Goal: Ask a question

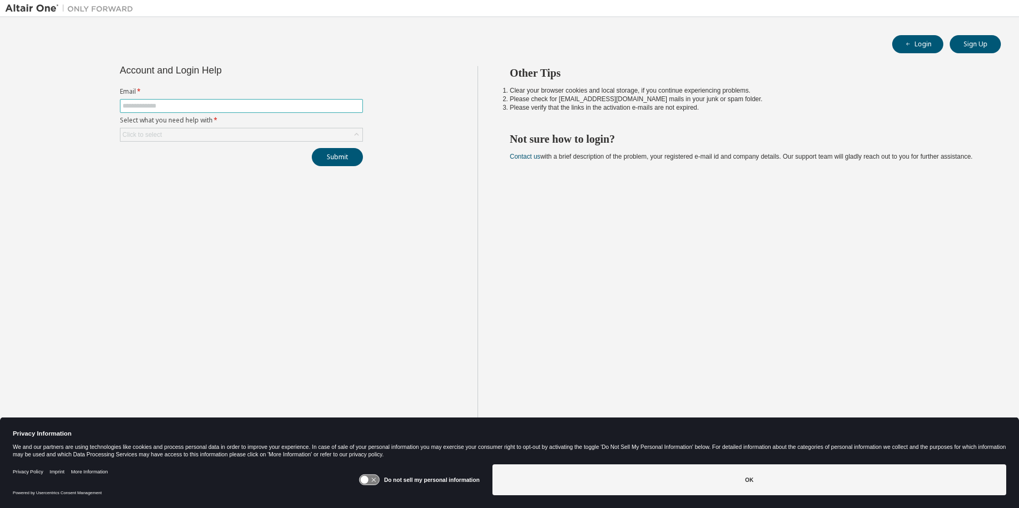
click at [150, 105] on input "text" at bounding box center [242, 106] width 238 height 9
type input "**********"
click at [202, 132] on div "Click to select" at bounding box center [241, 134] width 242 height 13
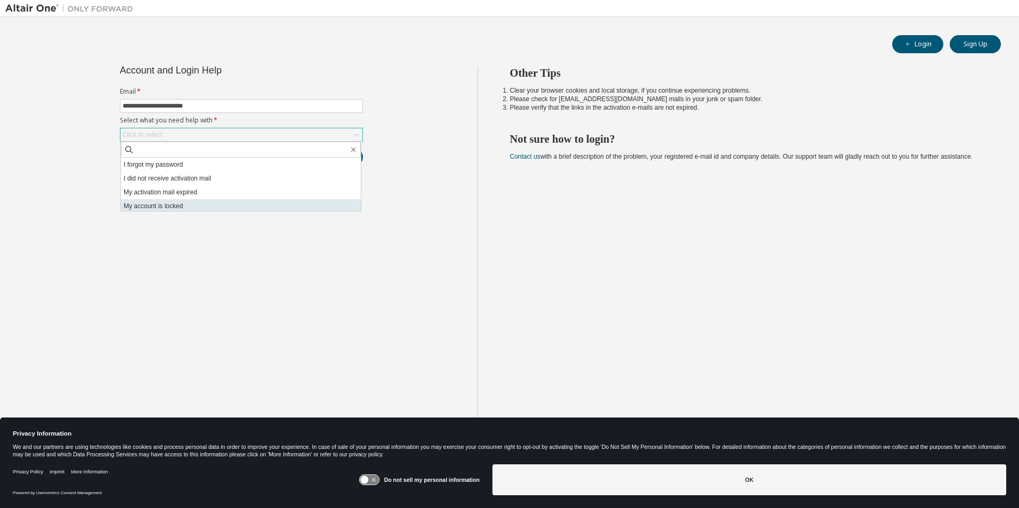
scroll to position [30, 0]
click at [186, 208] on li "I don't know but can't login" at bounding box center [241, 204] width 240 height 14
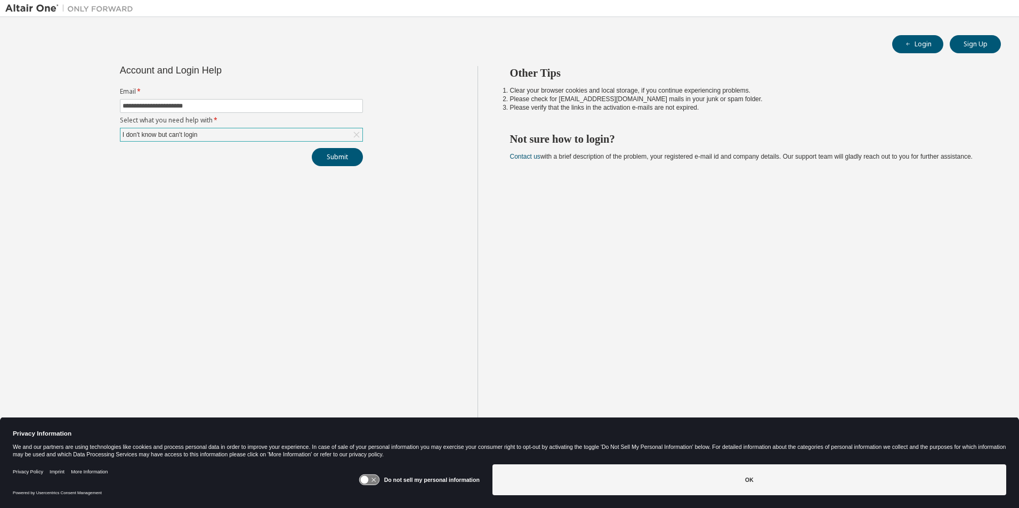
click at [186, 208] on div "**********" at bounding box center [241, 262] width 472 height 393
click at [328, 155] on button "Submit" at bounding box center [337, 157] width 51 height 18
click at [333, 160] on button "Submit" at bounding box center [337, 157] width 51 height 18
click at [328, 160] on button "Submit" at bounding box center [337, 157] width 51 height 18
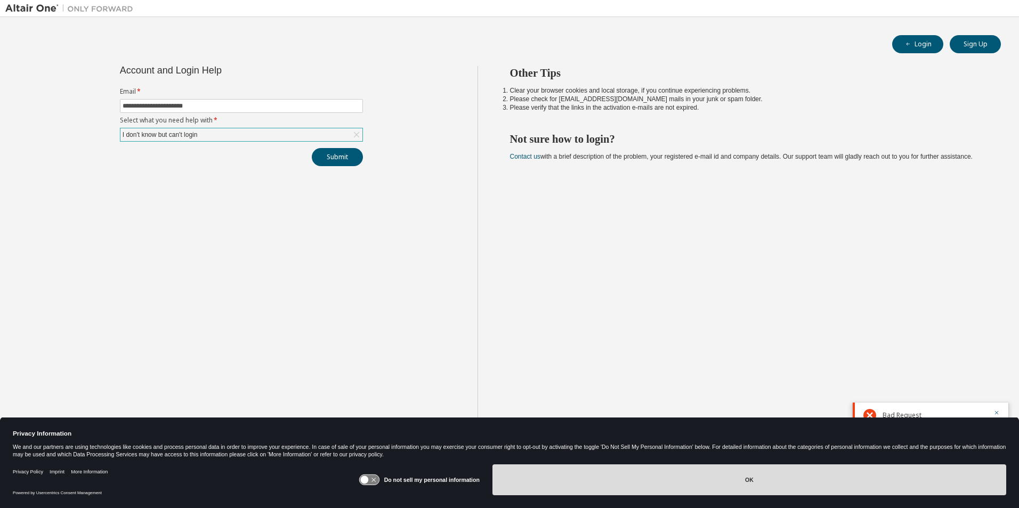
drag, startPoint x: 791, startPoint y: 471, endPoint x: 807, endPoint y: 472, distance: 16.0
click at [791, 472] on button "OK" at bounding box center [749, 480] width 514 height 31
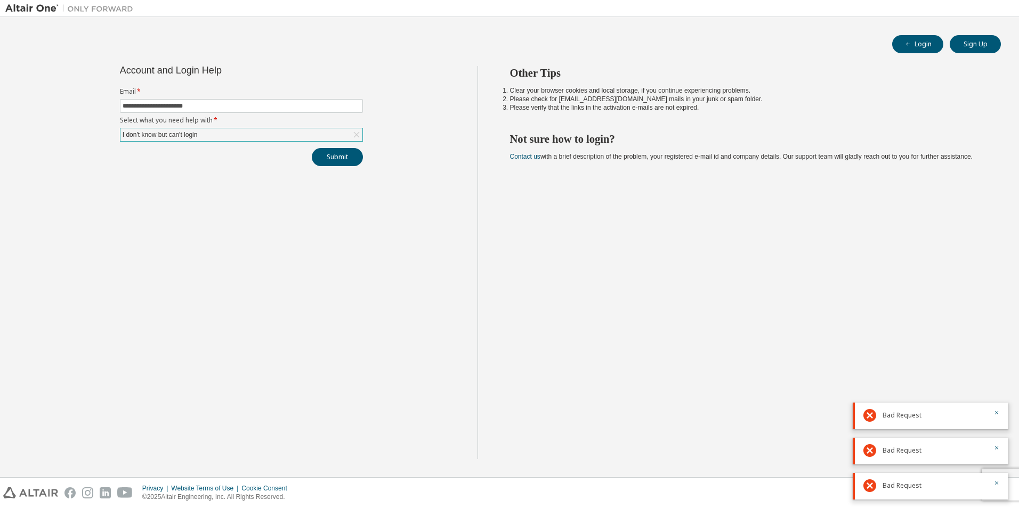
click at [624, 188] on div "Other Tips Clear your browser cookies and local storage, if you continue experi…" at bounding box center [745, 262] width 536 height 393
click at [332, 163] on button "Submit" at bounding box center [337, 157] width 51 height 18
